Goal: Information Seeking & Learning: Learn about a topic

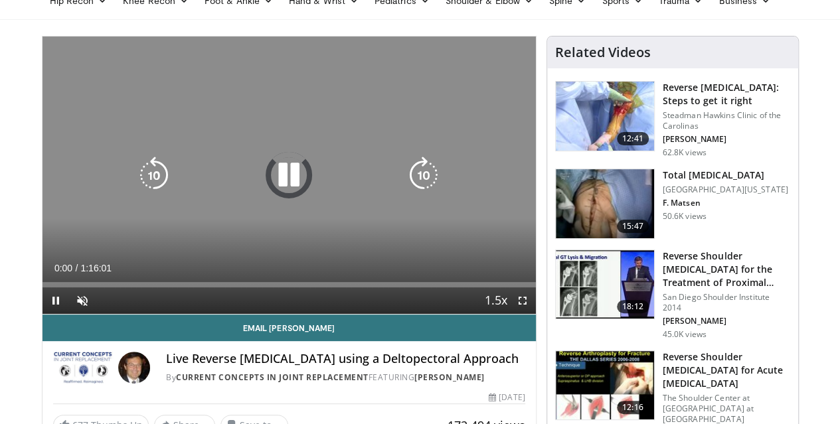
scroll to position [74, 0]
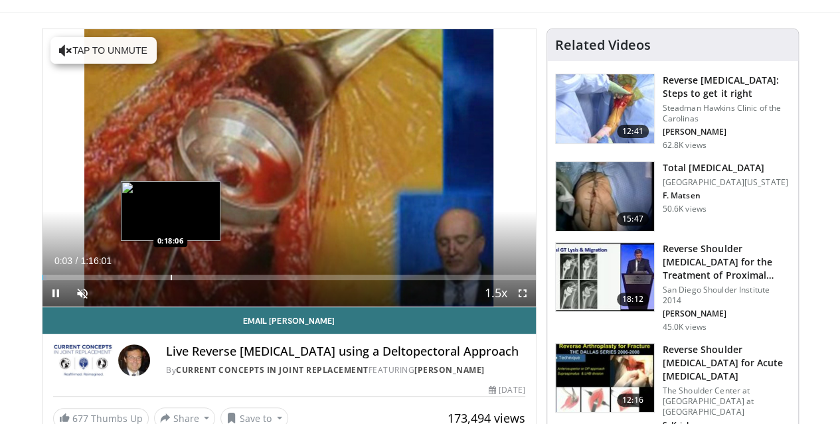
click at [171, 280] on div "Progress Bar" at bounding box center [171, 277] width 1 height 5
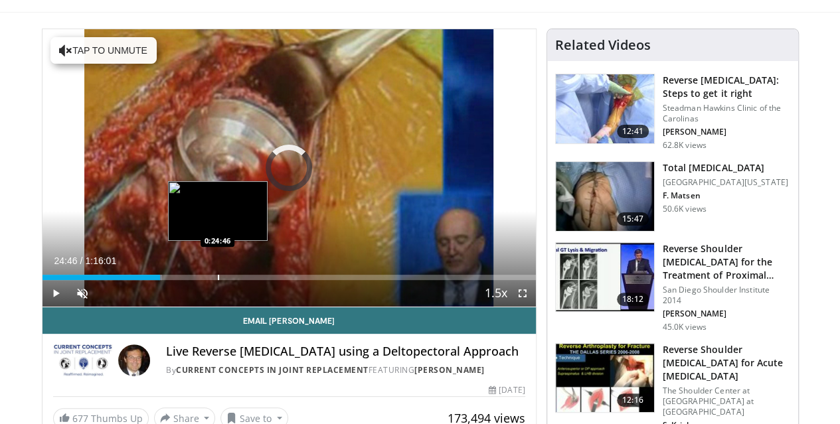
click at [218, 280] on div "Progress Bar" at bounding box center [218, 277] width 1 height 5
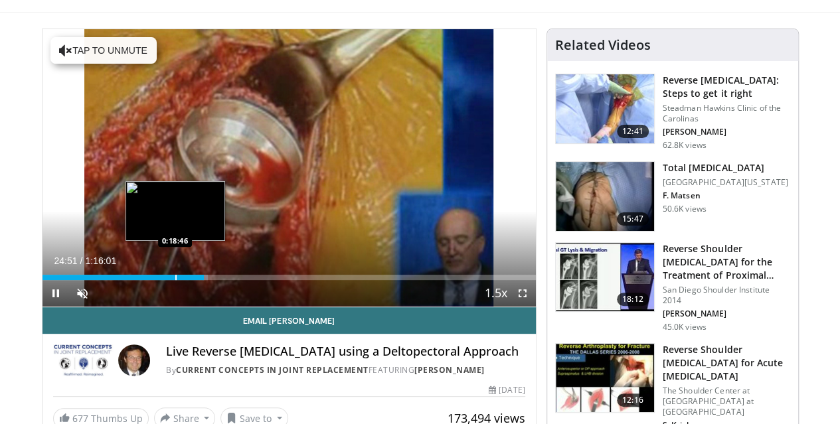
click at [175, 280] on div "Progress Bar" at bounding box center [175, 277] width 1 height 5
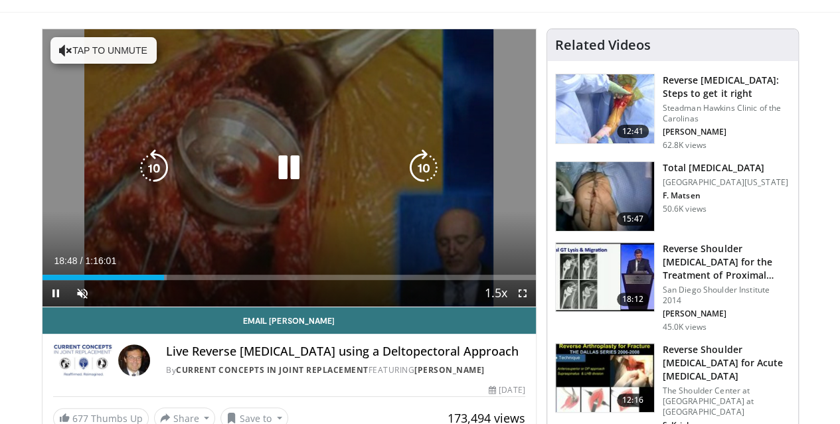
click at [270, 177] on icon "Video Player" at bounding box center [288, 167] width 37 height 37
click at [282, 177] on icon "Video Player" at bounding box center [288, 167] width 37 height 37
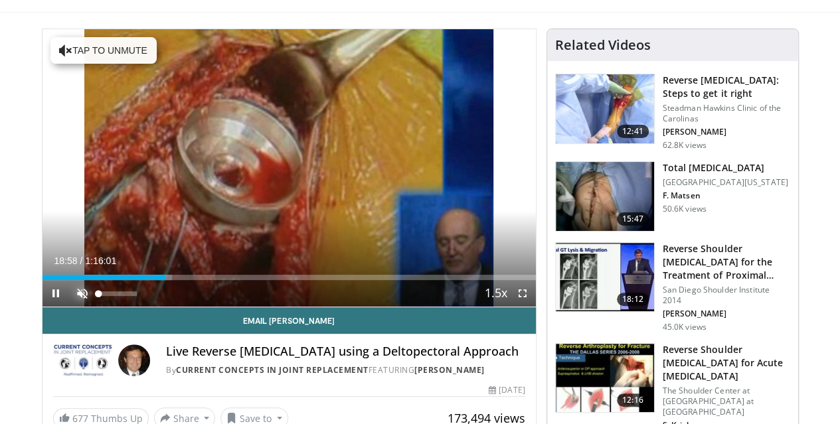
click at [69, 307] on span "Video Player" at bounding box center [82, 293] width 27 height 27
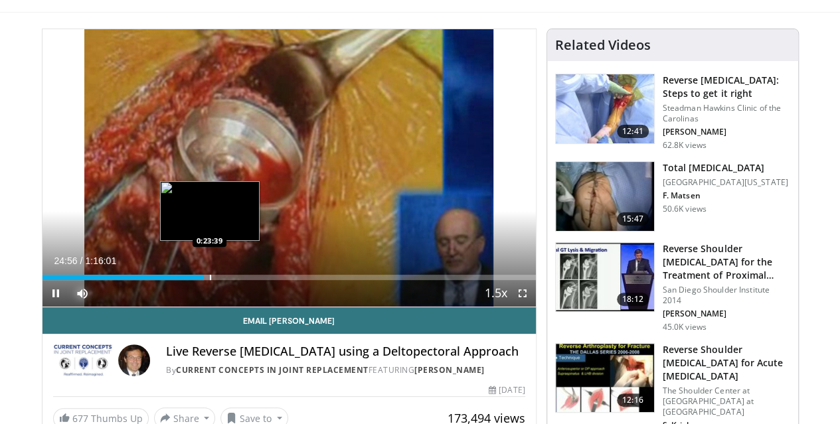
click at [175, 280] on div "0:24:57" at bounding box center [123, 277] width 162 height 5
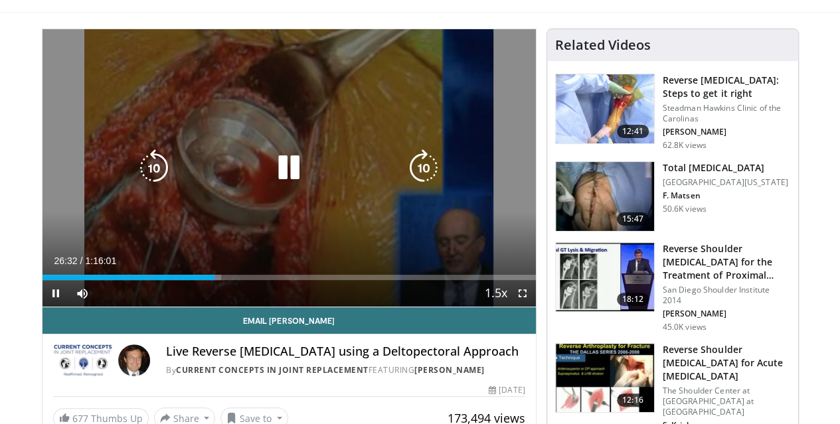
click at [272, 185] on icon "Video Player" at bounding box center [288, 167] width 37 height 37
click at [276, 187] on icon "Video Player" at bounding box center [288, 167] width 37 height 37
click at [275, 181] on icon "Video Player" at bounding box center [288, 167] width 37 height 37
click at [270, 187] on icon "Video Player" at bounding box center [288, 167] width 37 height 37
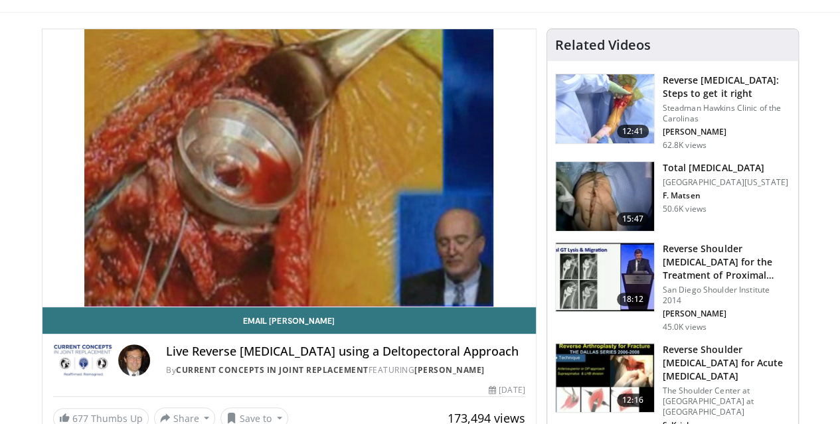
click at [197, 366] on div "Live Reverse Total Shoulder Arthroplasty using a Deltopectoral Approach By Curr…" at bounding box center [288, 356] width 493 height 45
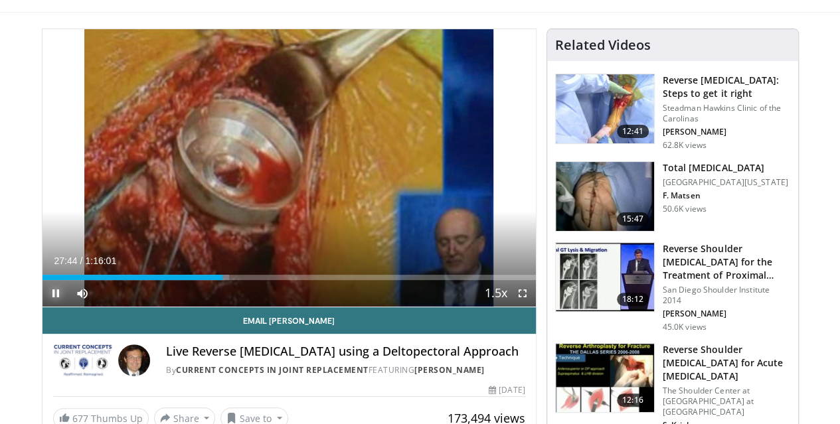
click at [42, 307] on span "Video Player" at bounding box center [55, 293] width 27 height 27
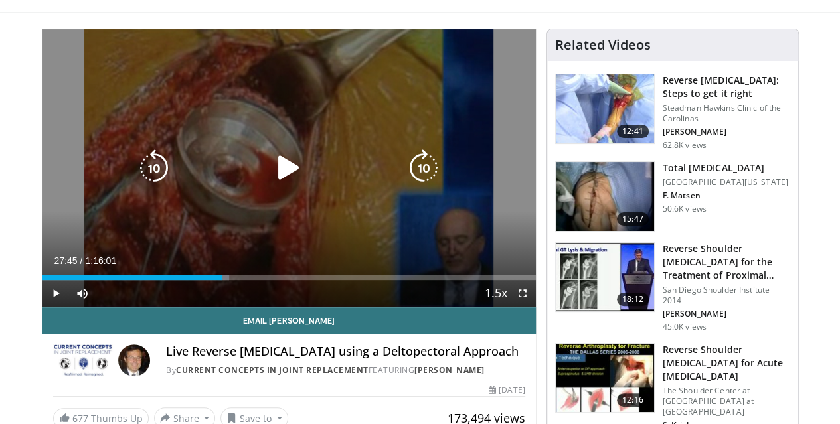
click at [275, 181] on icon "Video Player" at bounding box center [288, 167] width 37 height 37
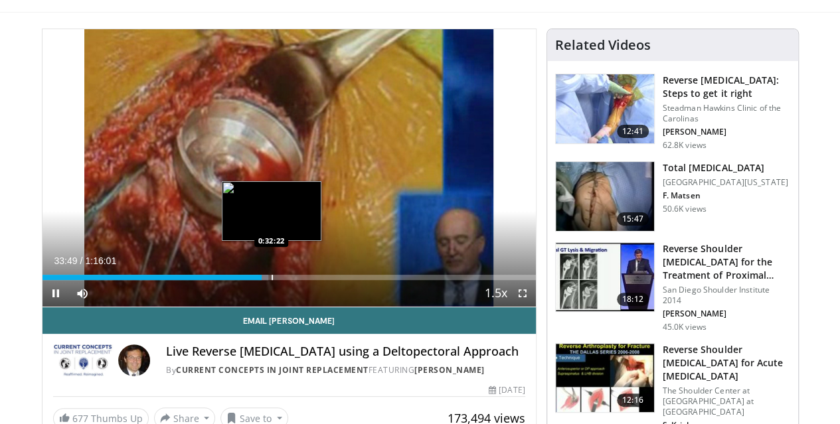
click at [238, 280] on div "Loaded : 45.86% 0:33:49 0:32:22" at bounding box center [288, 274] width 493 height 13
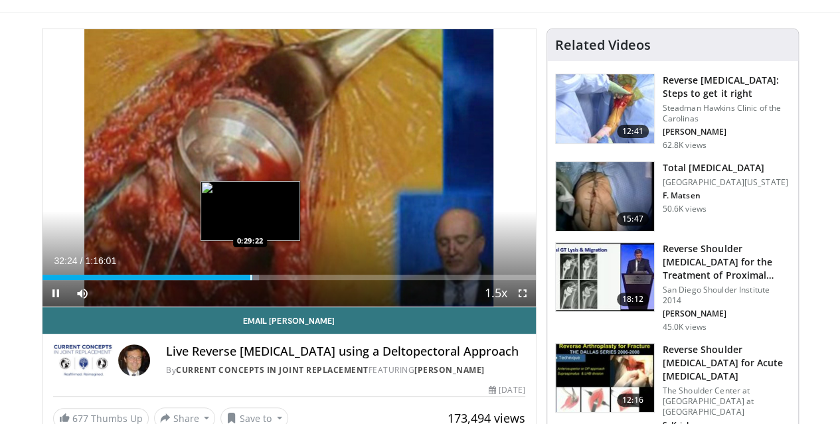
click at [250, 280] on div "Progress Bar" at bounding box center [250, 277] width 1 height 5
click at [258, 280] on div "Progress Bar" at bounding box center [258, 277] width 1 height 5
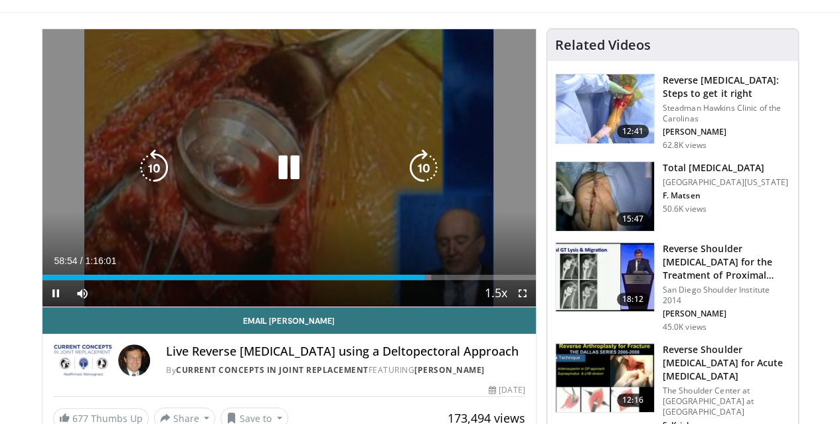
scroll to position [0, 0]
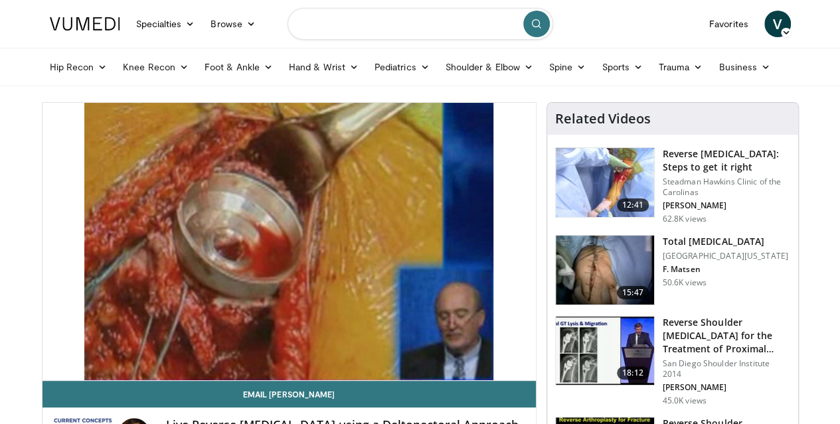
click at [344, 28] on input "Search topics, interventions" at bounding box center [420, 24] width 266 height 32
type input "**********"
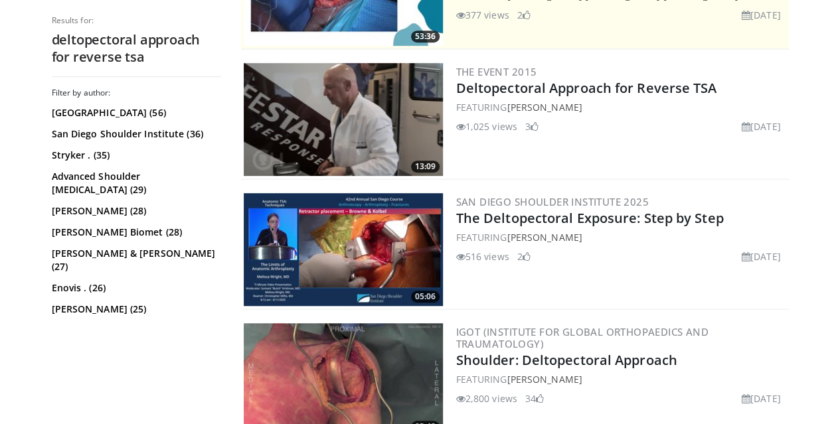
scroll to position [349, 0]
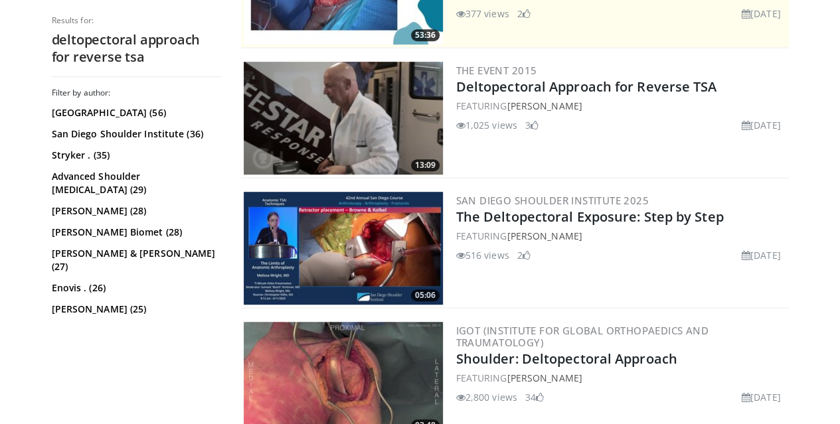
click at [332, 261] on img at bounding box center [343, 248] width 199 height 113
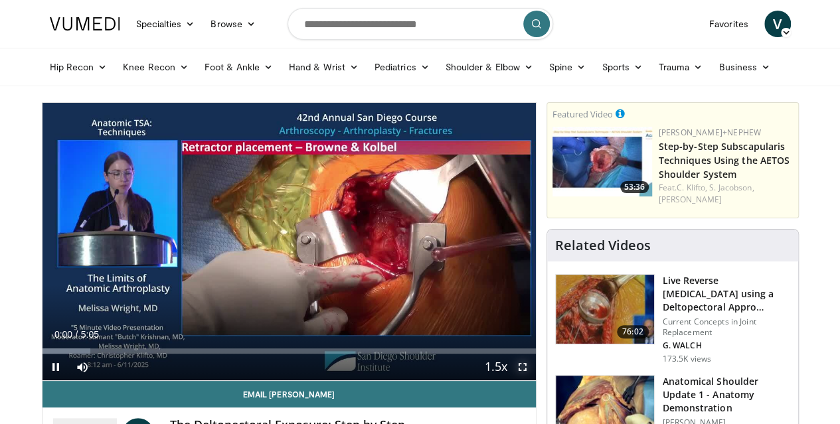
click at [532, 380] on span "Video Player" at bounding box center [522, 367] width 27 height 27
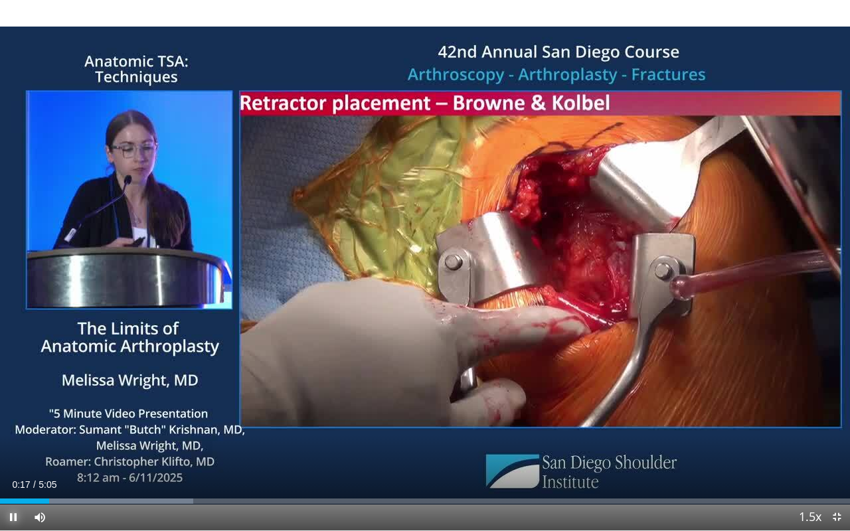
click at [7, 424] on span "Video Player" at bounding box center [13, 517] width 27 height 27
